Goal: Task Accomplishment & Management: Complete application form

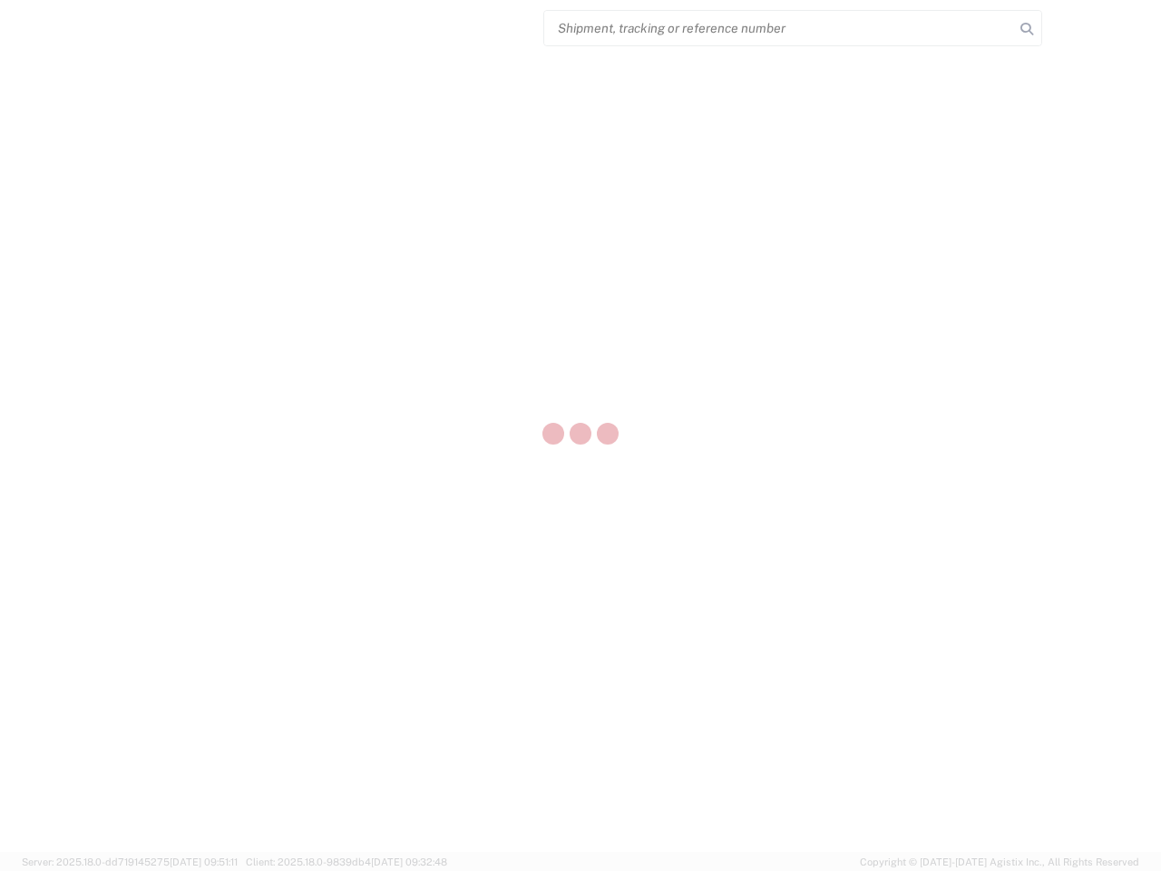
select select "US"
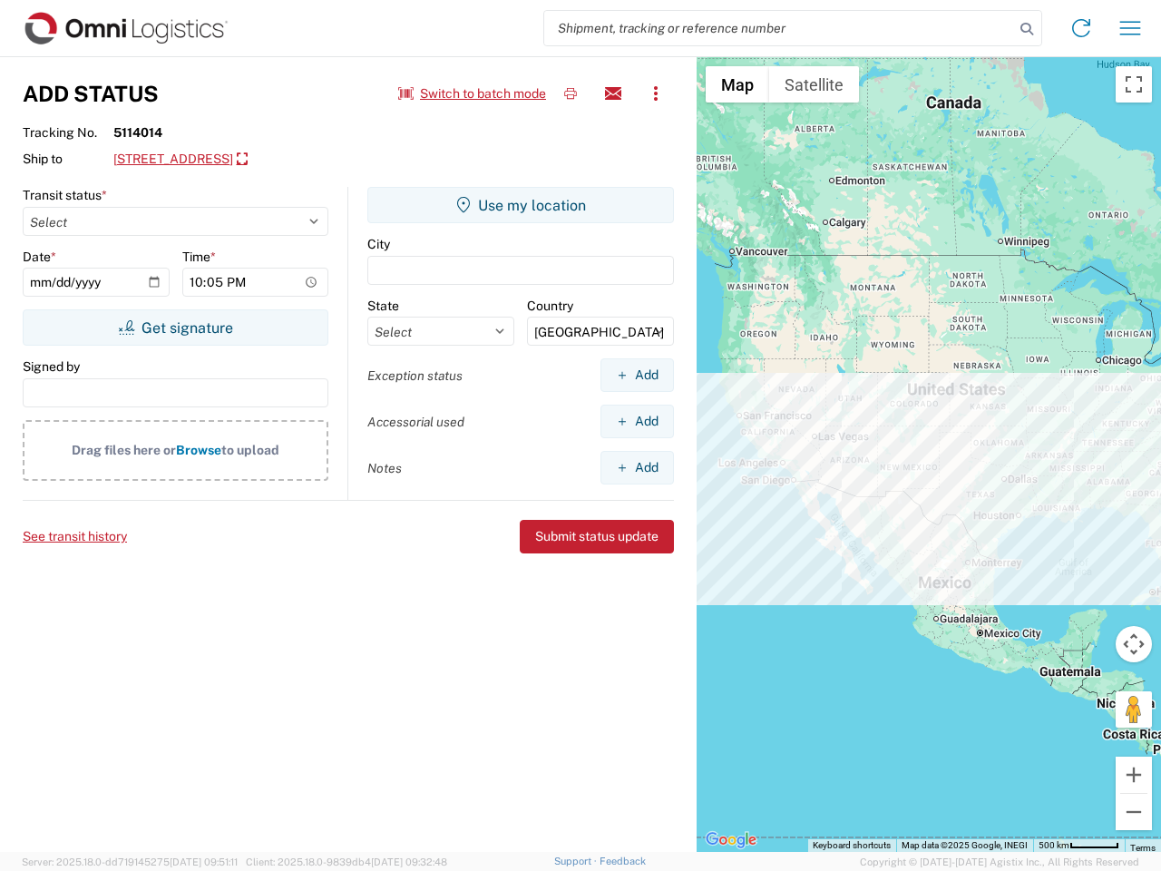
click at [779, 28] on input "search" at bounding box center [779, 28] width 470 height 34
click at [1027, 29] on icon at bounding box center [1026, 28] width 25 height 25
click at [1081, 28] on icon at bounding box center [1080, 28] width 29 height 29
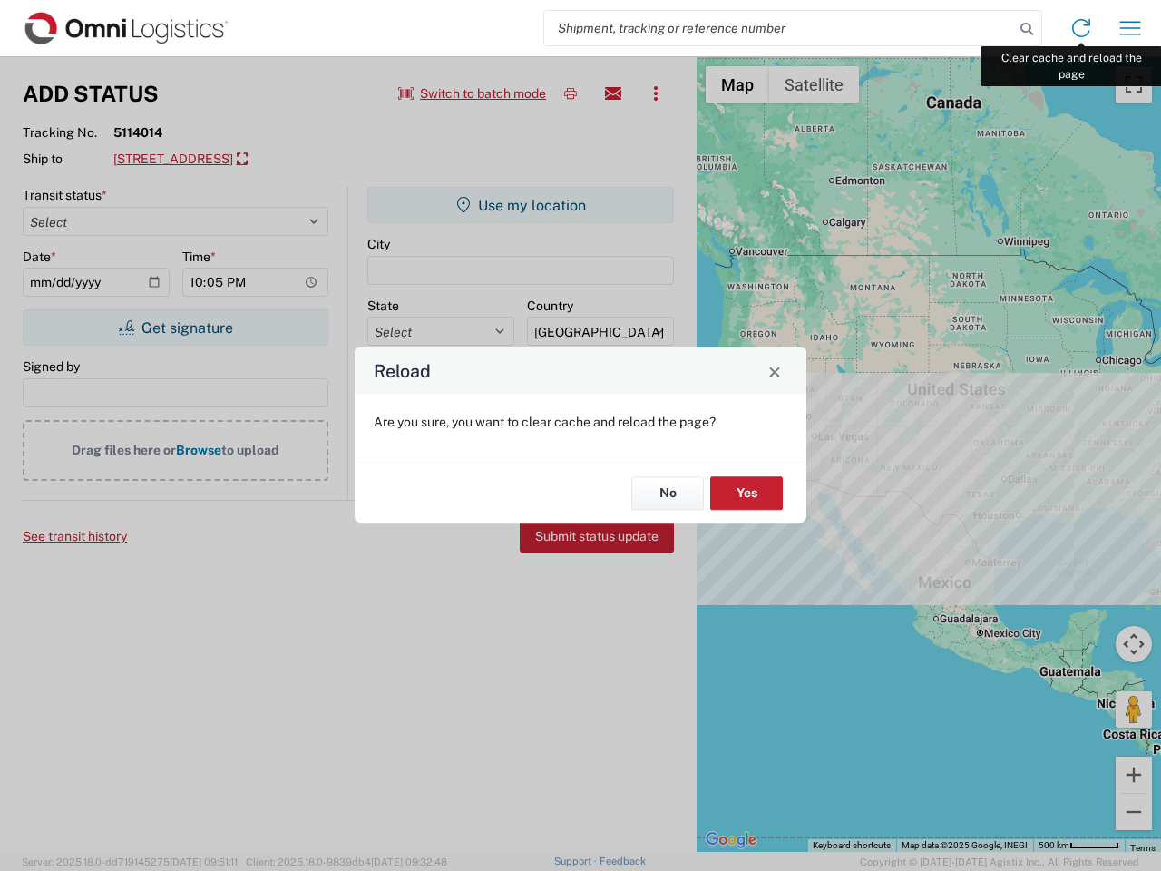
click at [1130, 28] on div "Reload Are you sure, you want to clear cache and reload the page? No Yes" at bounding box center [580, 435] width 1161 height 871
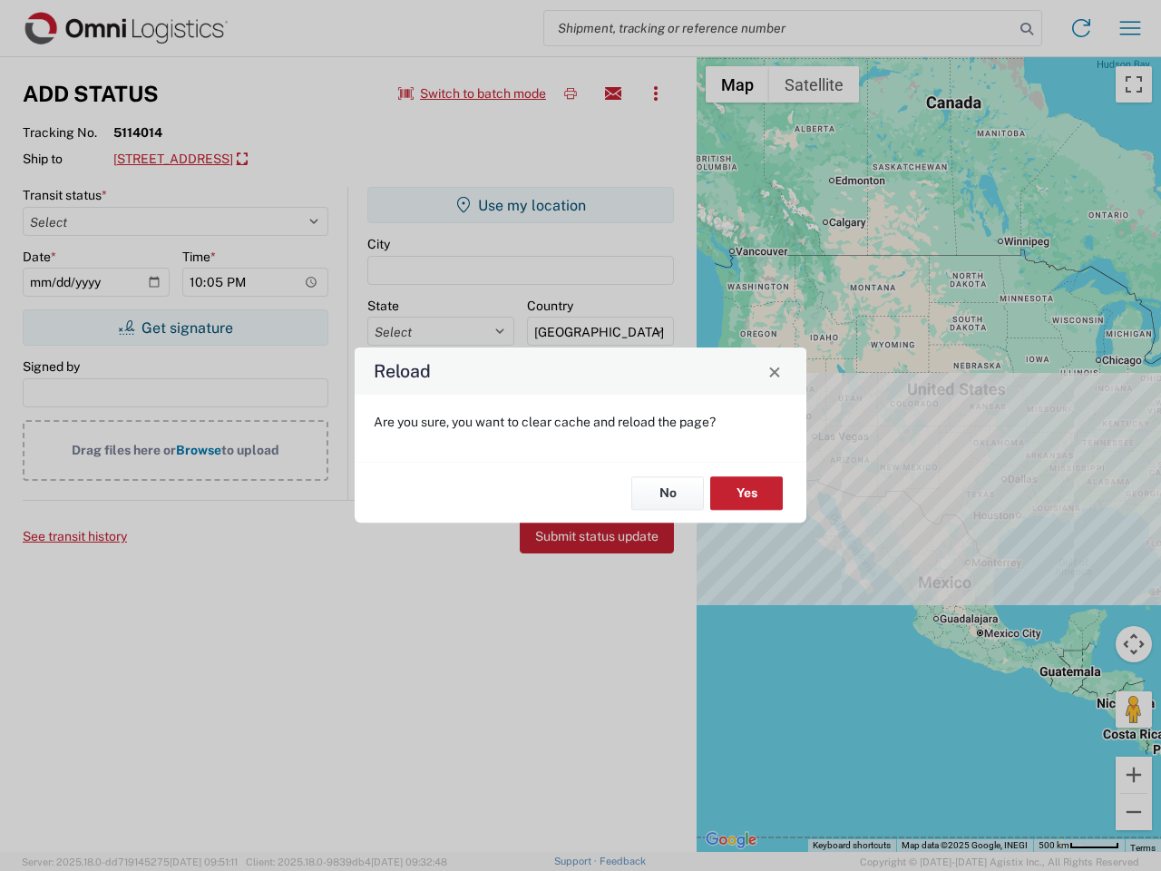
click at [472, 93] on div "Reload Are you sure, you want to clear cache and reload the page? No Yes" at bounding box center [580, 435] width 1161 height 871
click at [570, 93] on div "Reload Are you sure, you want to clear cache and reload the page? No Yes" at bounding box center [580, 435] width 1161 height 871
click at [613, 93] on div "Reload Are you sure, you want to clear cache and reload the page? No Yes" at bounding box center [580, 435] width 1161 height 871
click at [656, 93] on div "Reload Are you sure, you want to clear cache and reload the page? No Yes" at bounding box center [580, 435] width 1161 height 871
click at [278, 160] on div "Reload Are you sure, you want to clear cache and reload the page? No Yes" at bounding box center [580, 435] width 1161 height 871
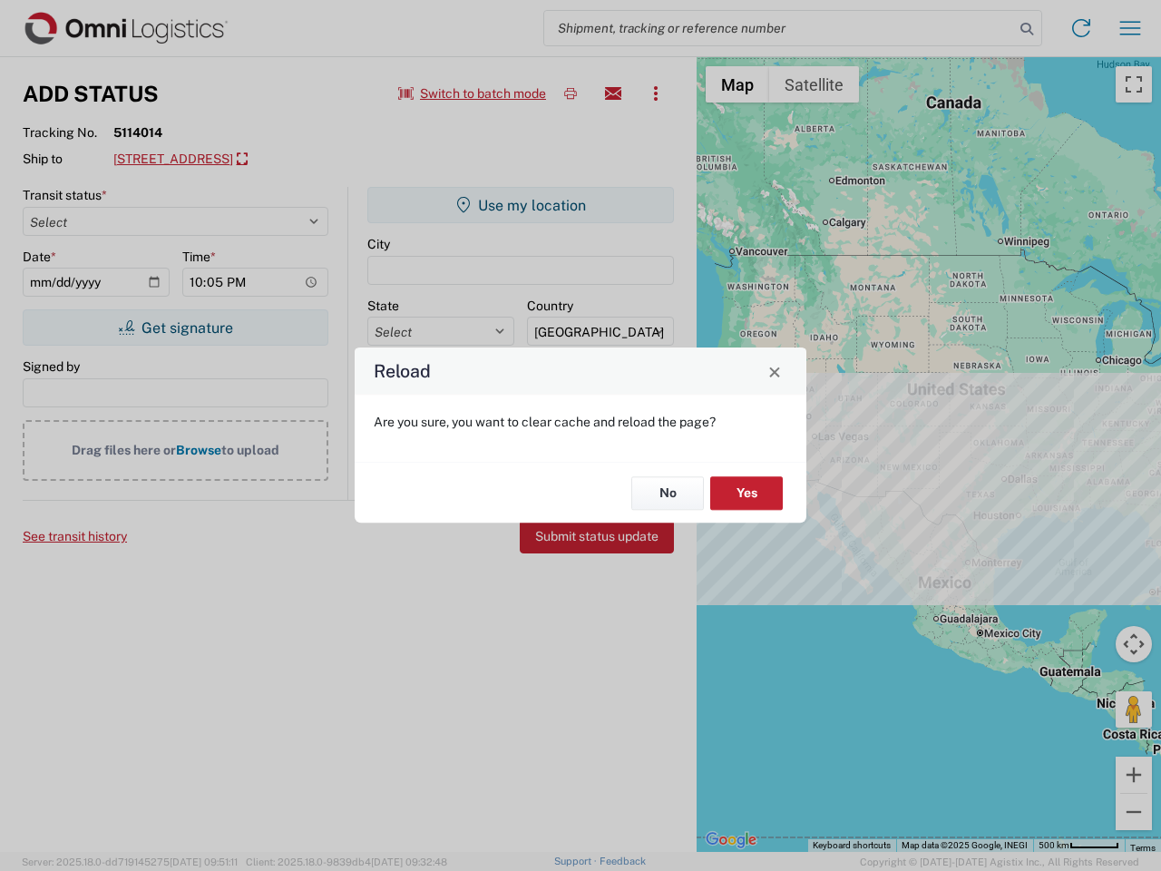
click at [175, 327] on div "Reload Are you sure, you want to clear cache and reload the page? No Yes" at bounding box center [580, 435] width 1161 height 871
